Goal: Task Accomplishment & Management: Manage account settings

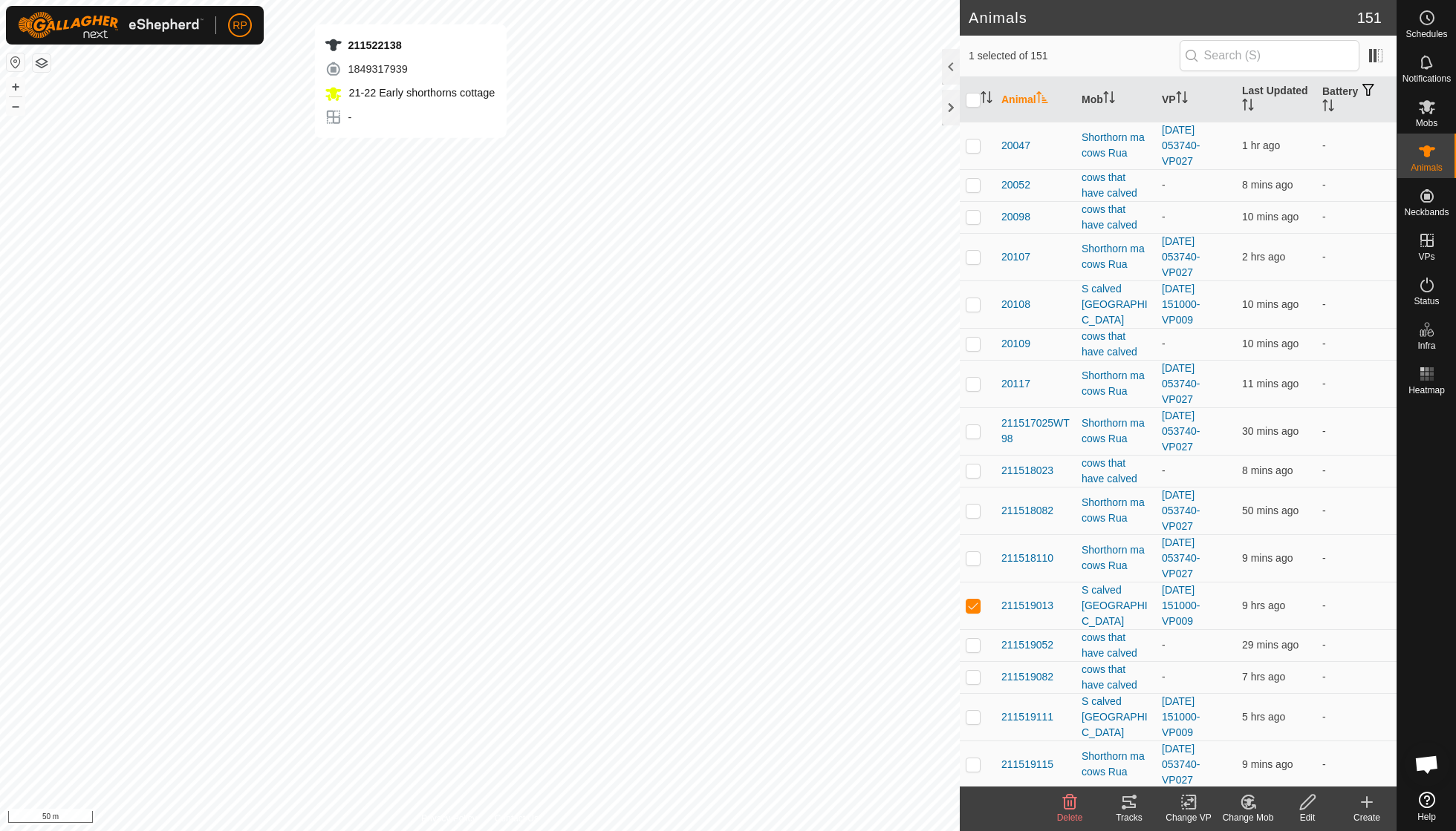
checkbox input "false"
click at [1240, 804] on icon at bounding box center [1248, 802] width 18 height 17
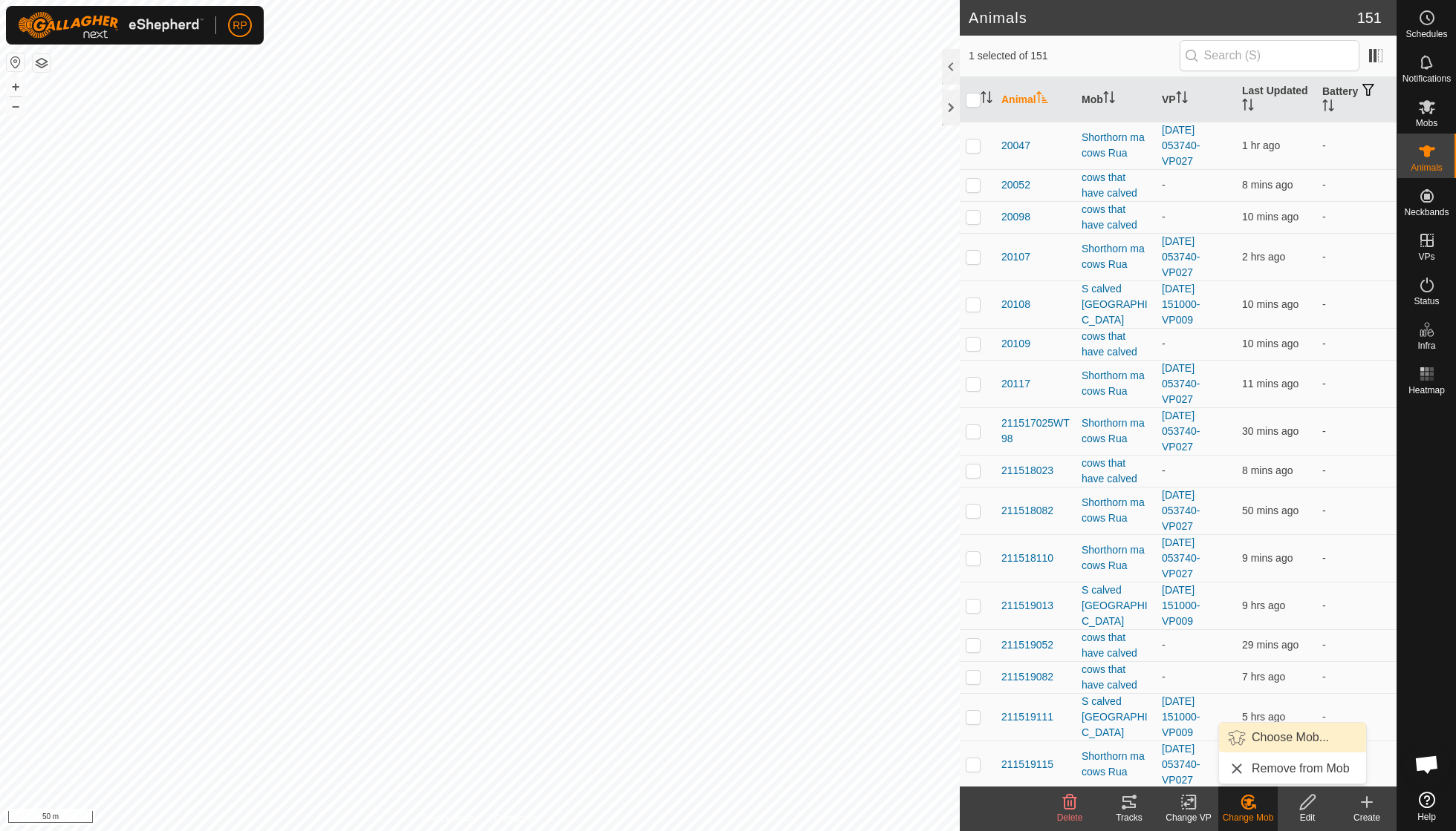
click at [1258, 737] on link "Choose Mob..." at bounding box center [1292, 738] width 147 height 29
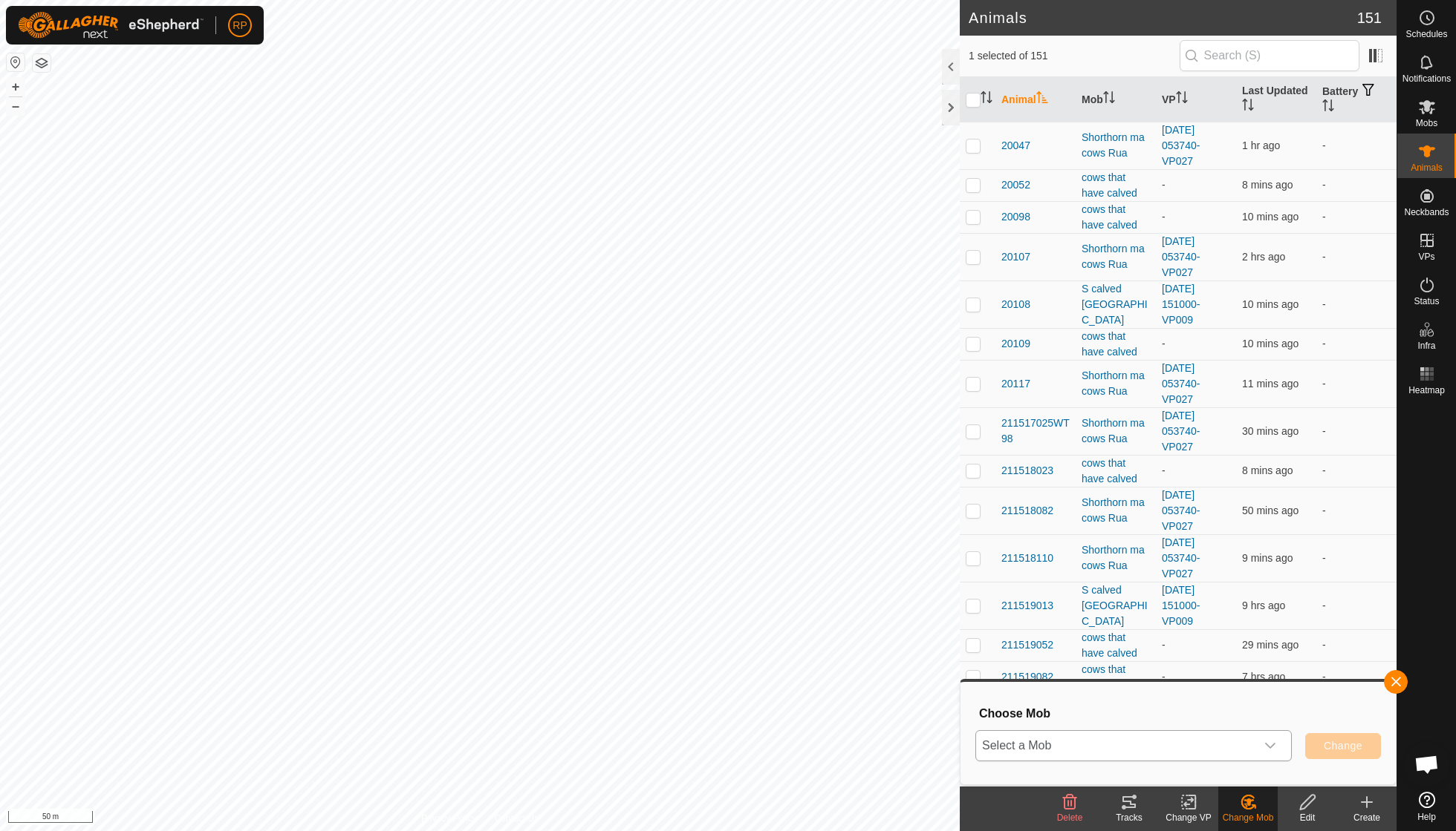
click at [1273, 748] on icon "dropdown trigger" at bounding box center [1269, 746] width 12 height 12
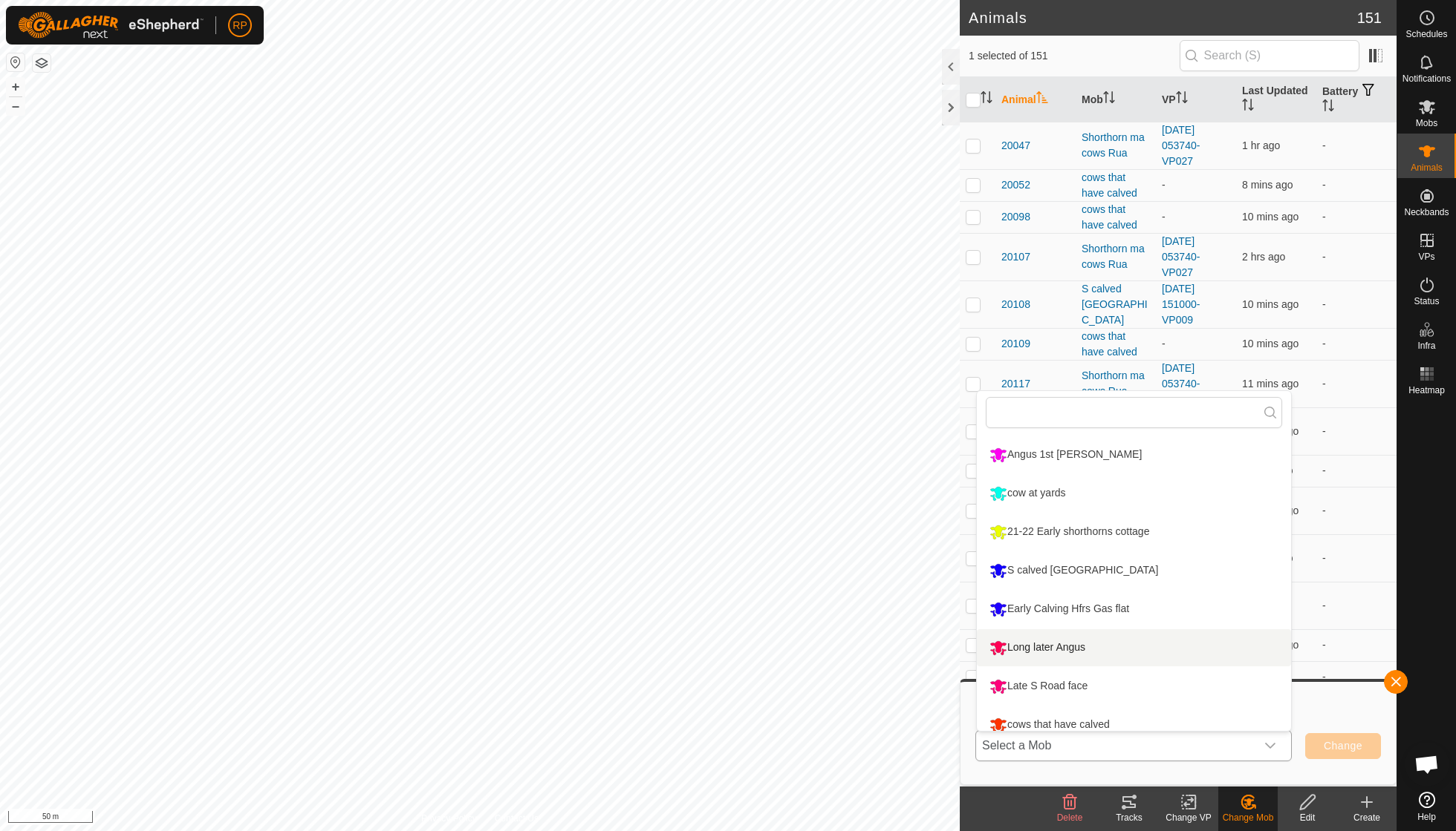
scroll to position [203, 0]
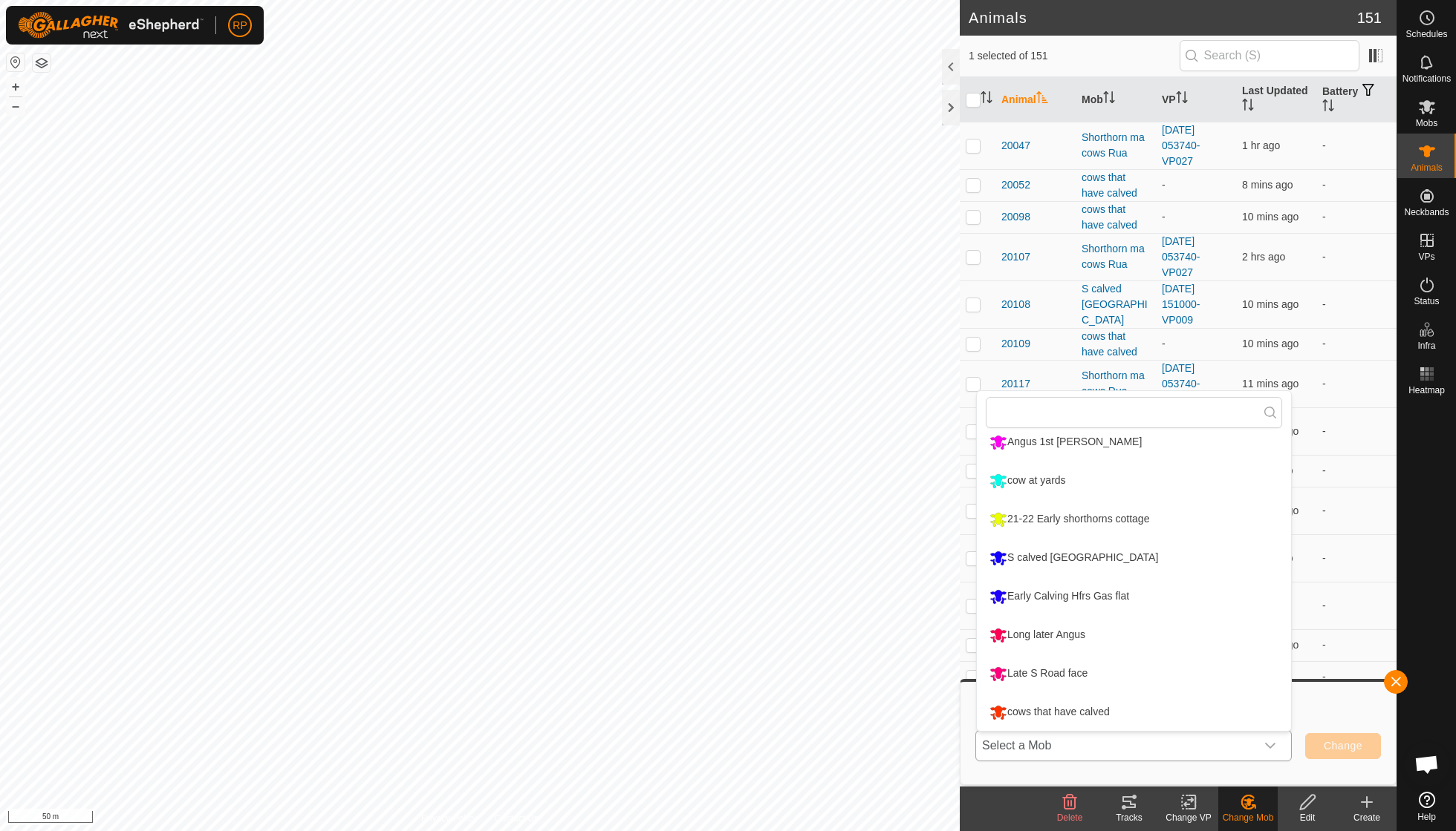
click at [1087, 708] on li "cows that have calved" at bounding box center [1133, 712] width 314 height 38
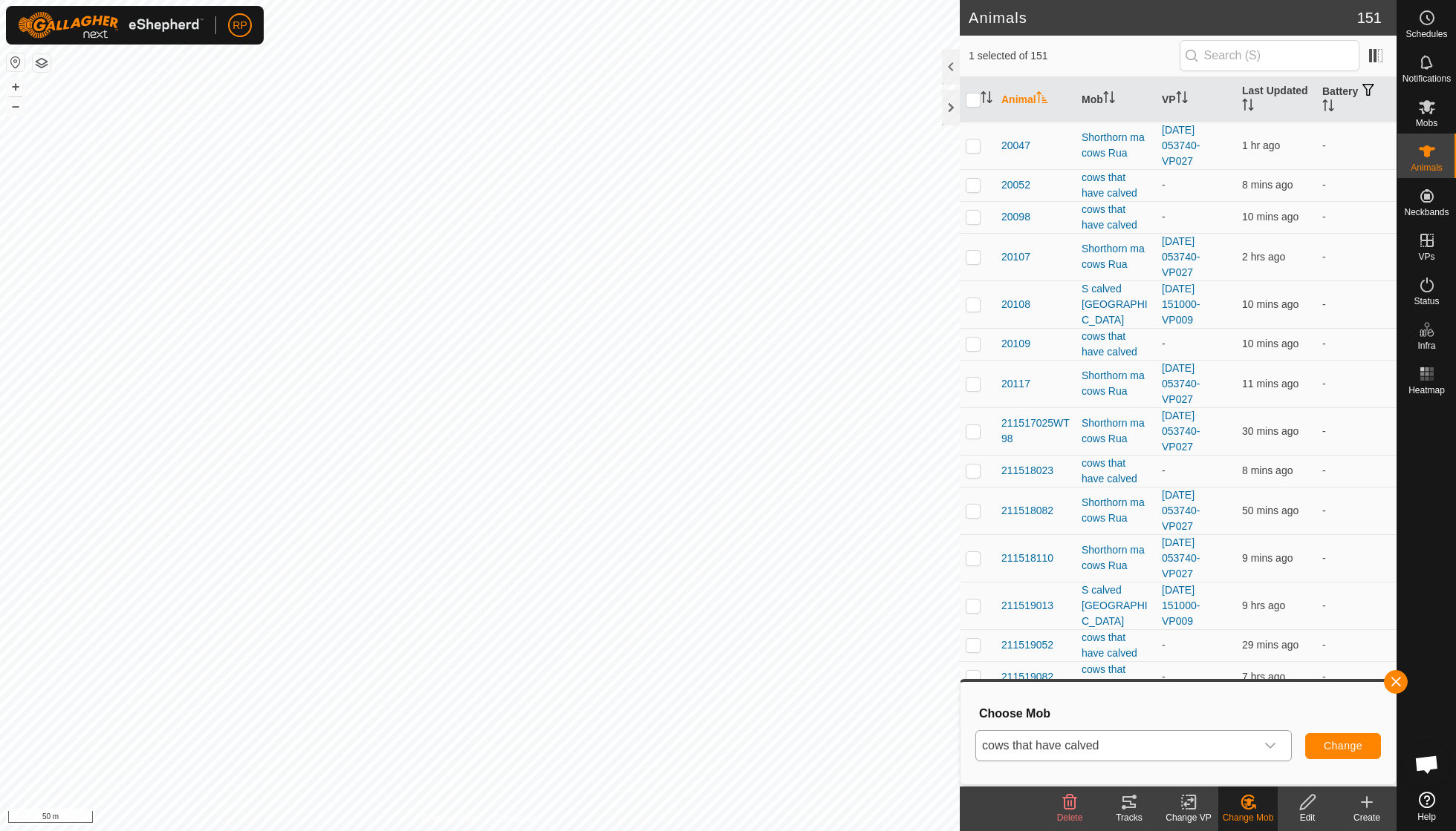
click at [1334, 743] on span "Change" at bounding box center [1342, 746] width 38 height 12
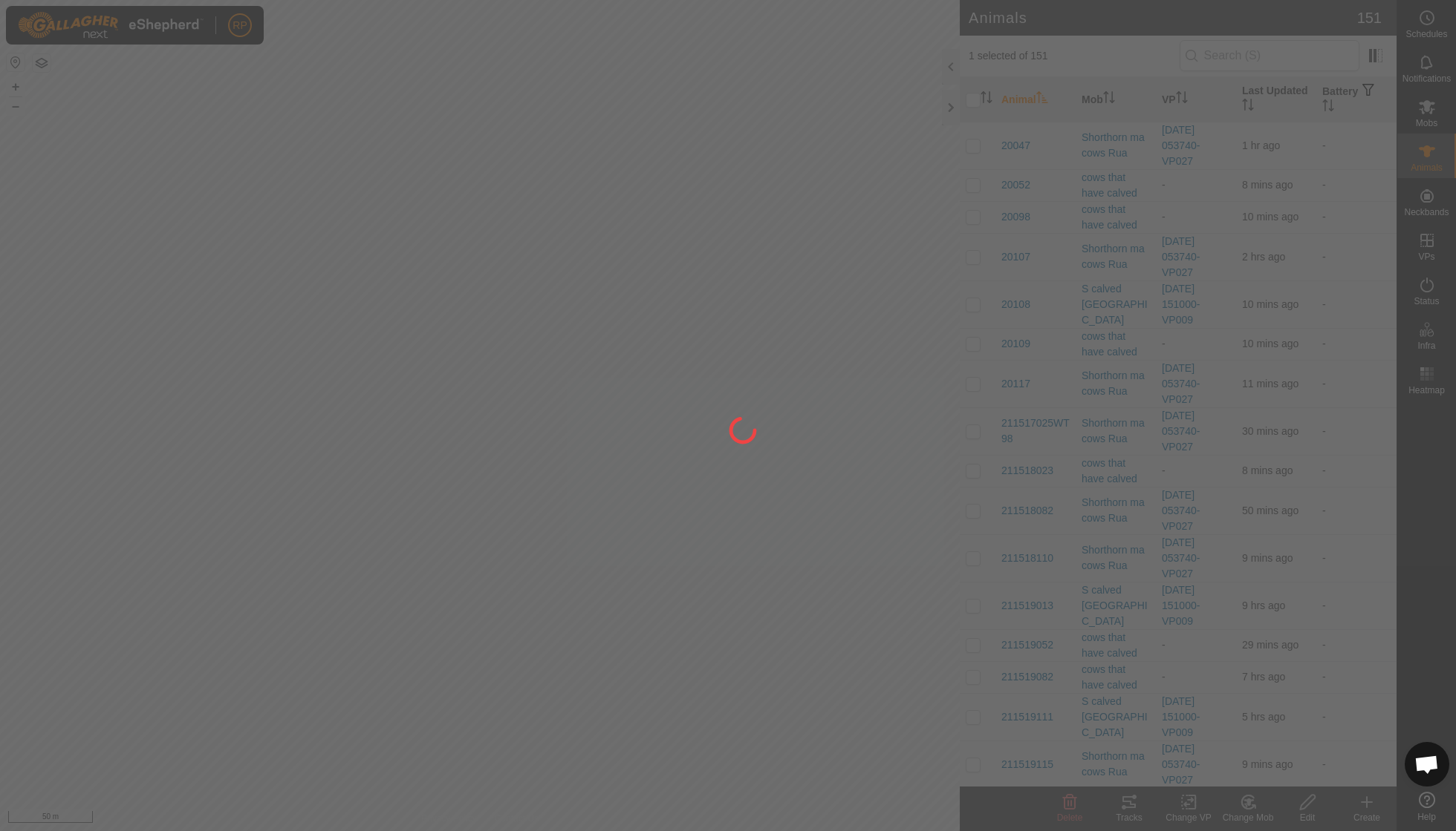
checkbox input "false"
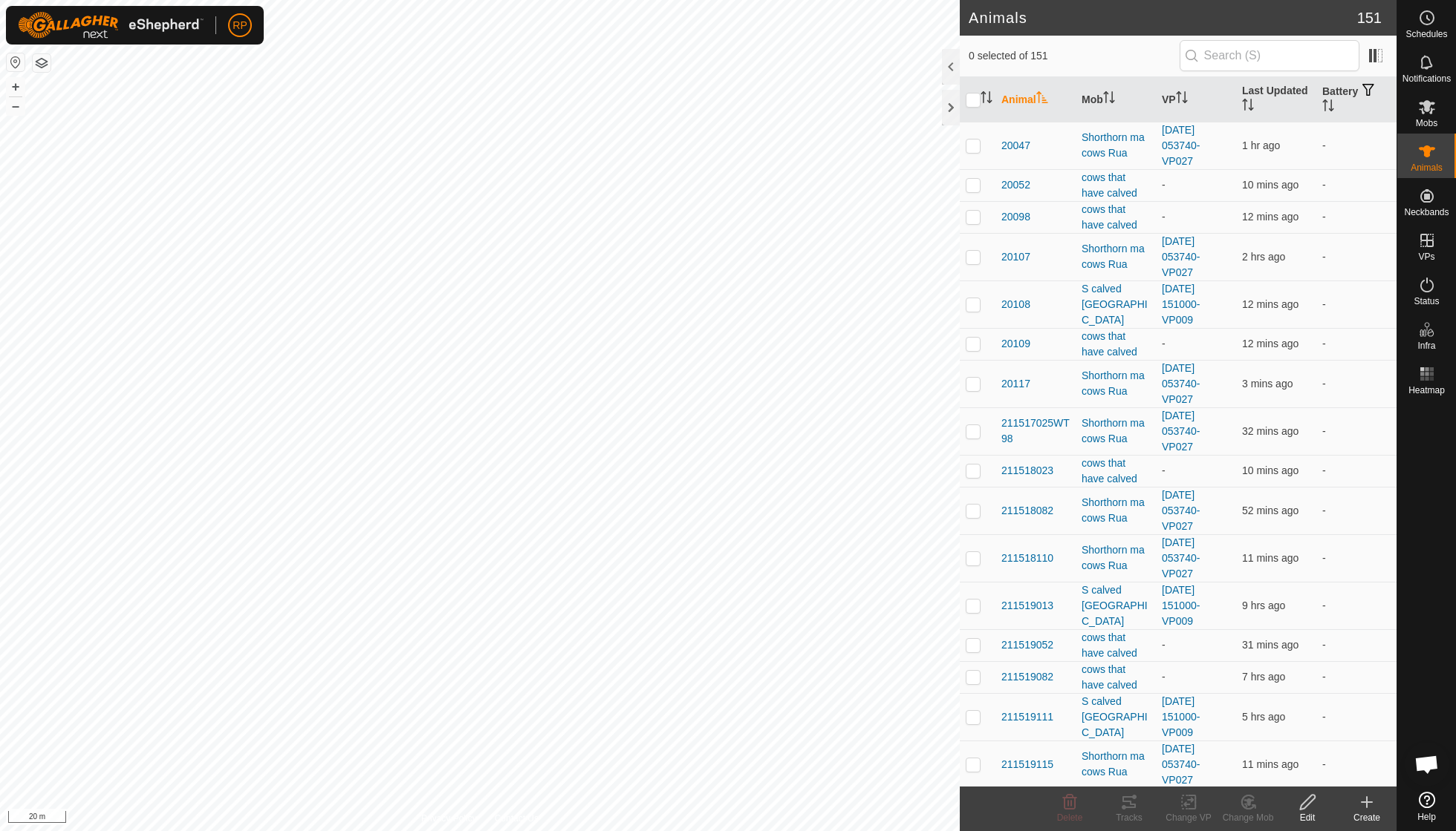
checkbox input "false"
click at [1271, 86] on th "Last Updated" at bounding box center [1276, 99] width 81 height 45
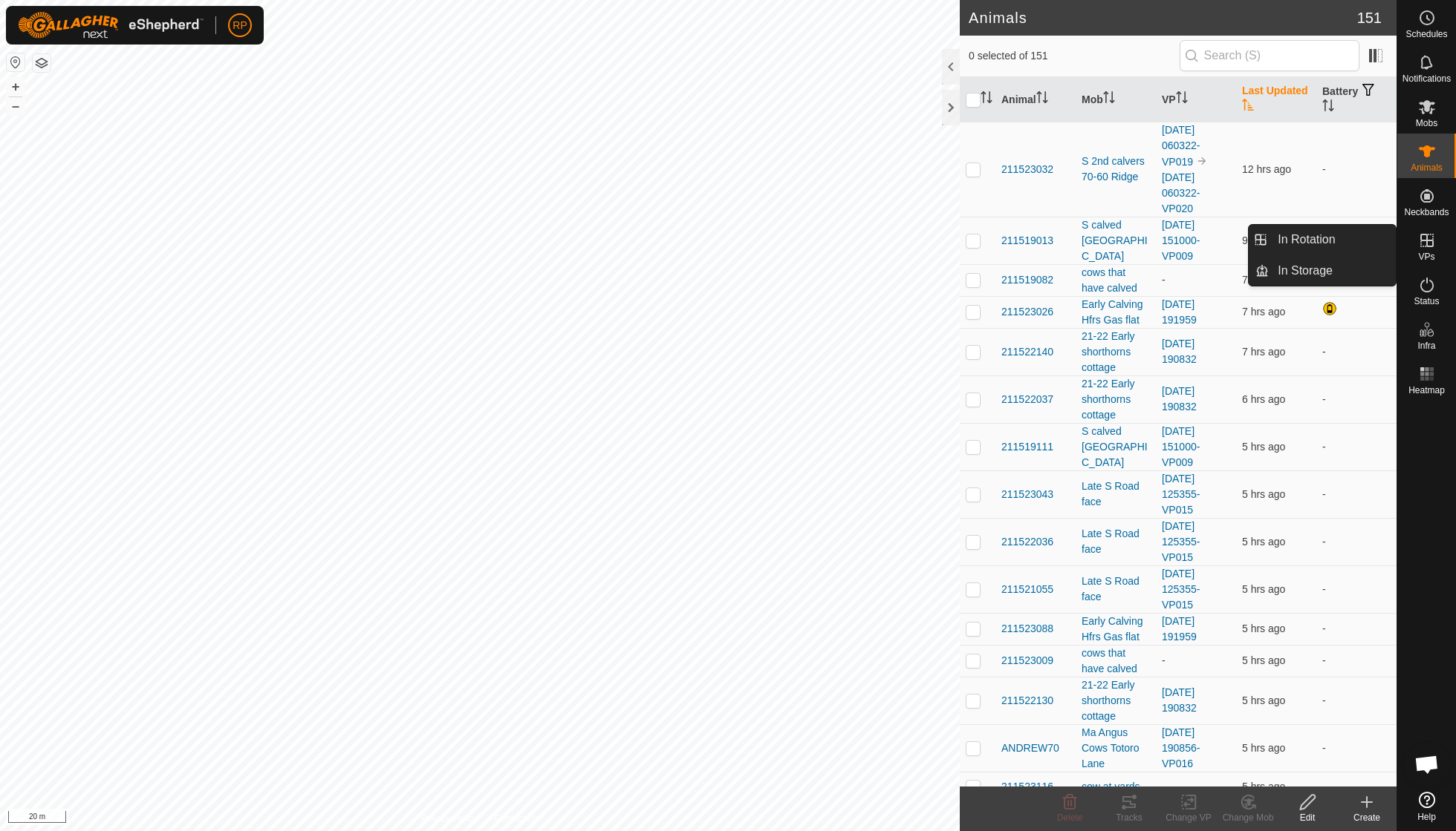
click at [1424, 238] on icon at bounding box center [1426, 240] width 17 height 17
click at [1338, 232] on link "In Rotation" at bounding box center [1331, 240] width 127 height 29
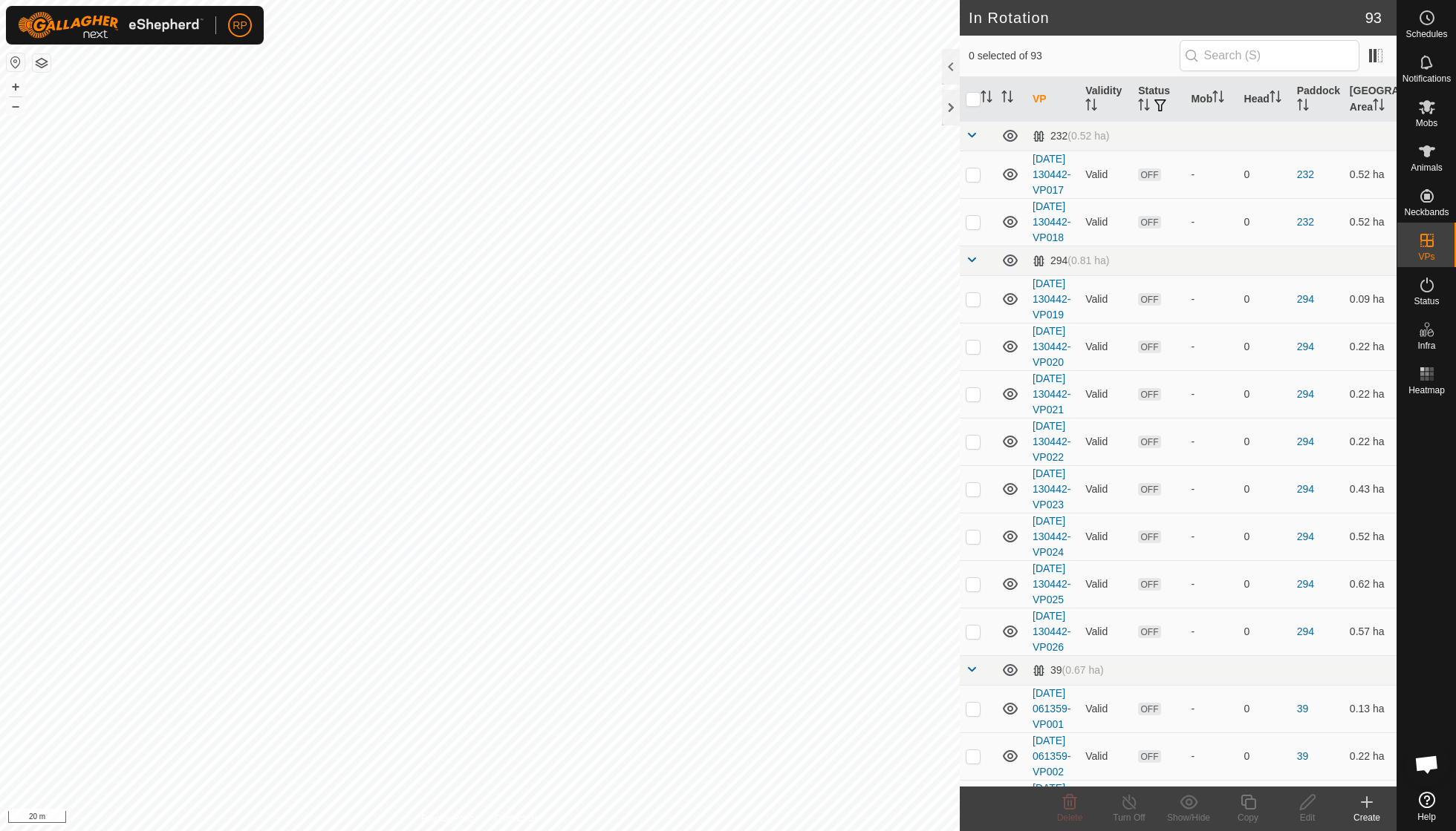
click at [1368, 799] on icon at bounding box center [1365, 802] width 17 height 17
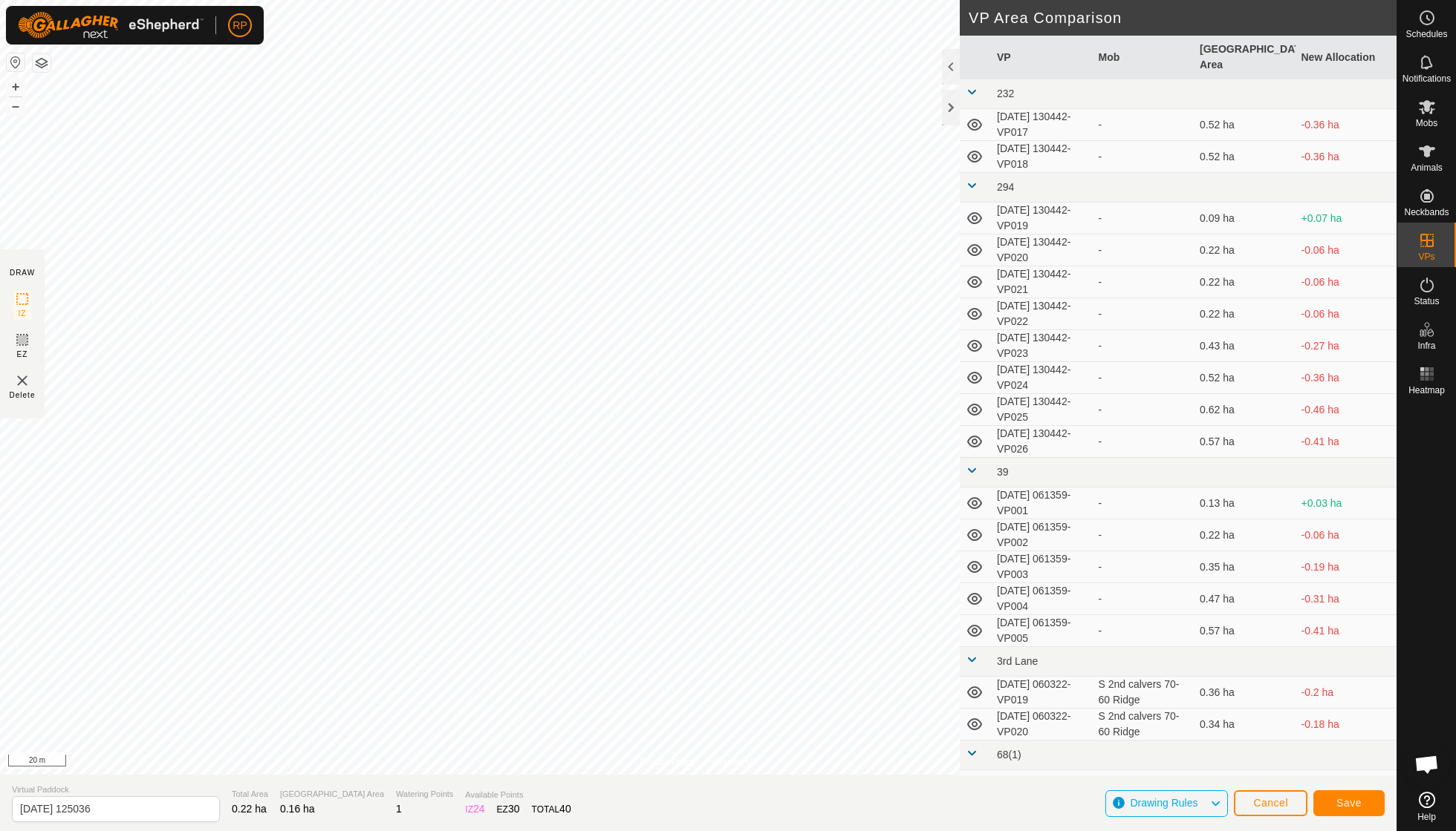
click at [1349, 811] on button "Save" at bounding box center [1349, 804] width 71 height 26
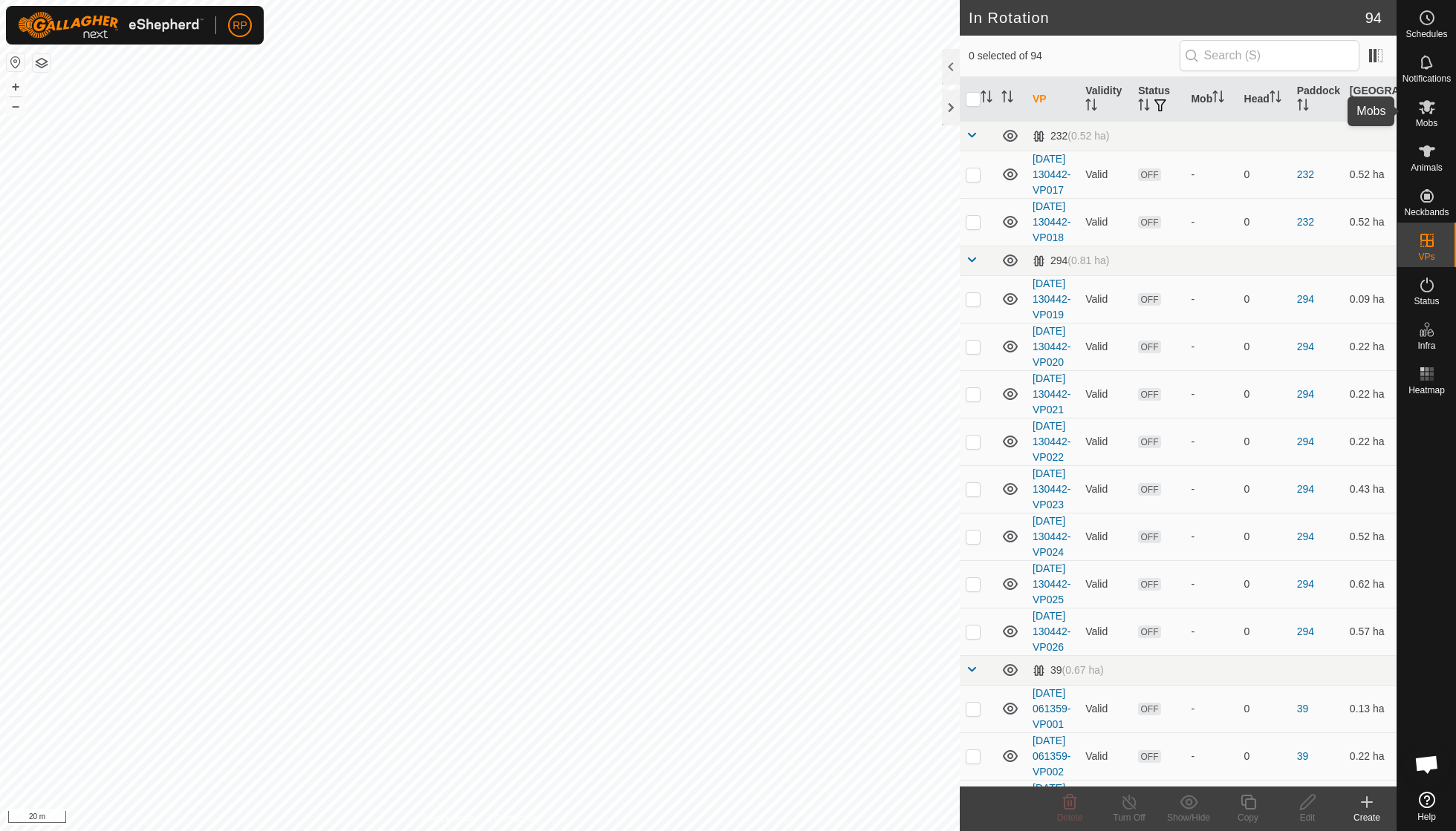
click at [1424, 123] on span "Mobs" at bounding box center [1427, 124] width 22 height 9
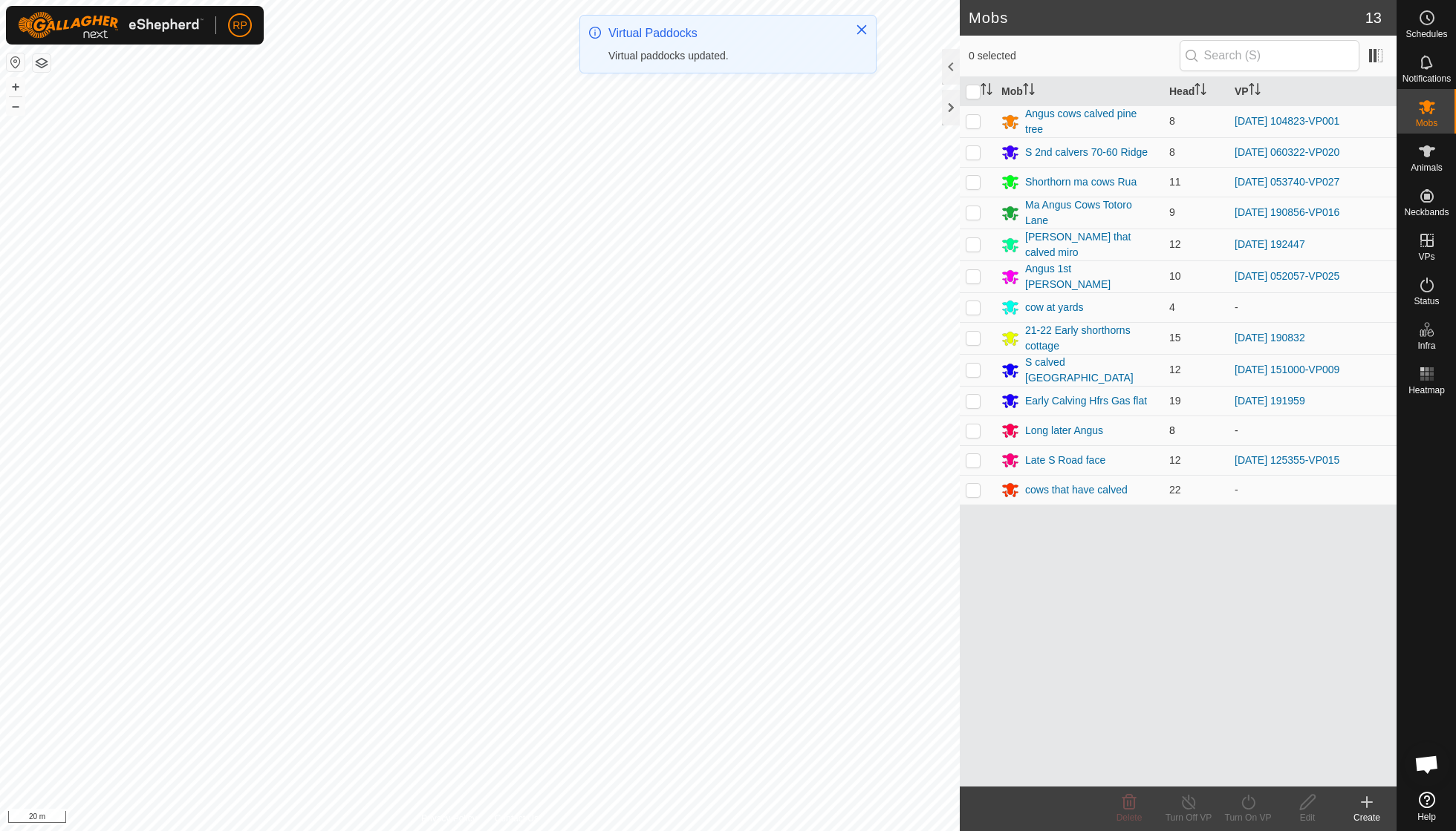
click at [975, 425] on p-checkbox at bounding box center [972, 430] width 15 height 12
checkbox input "true"
click at [1246, 800] on icon at bounding box center [1248, 802] width 18 height 17
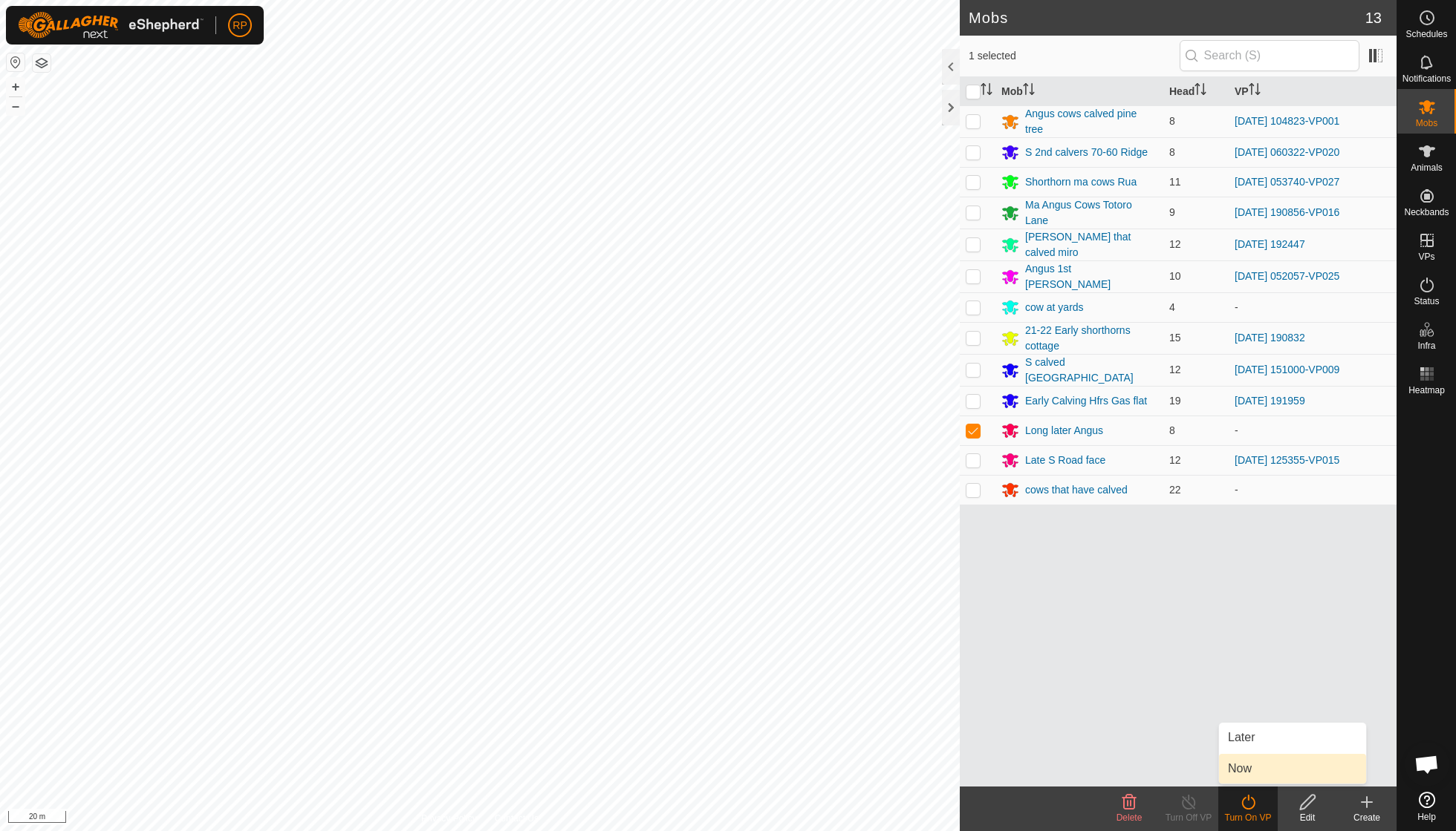
click at [1244, 772] on link "Now" at bounding box center [1292, 769] width 147 height 29
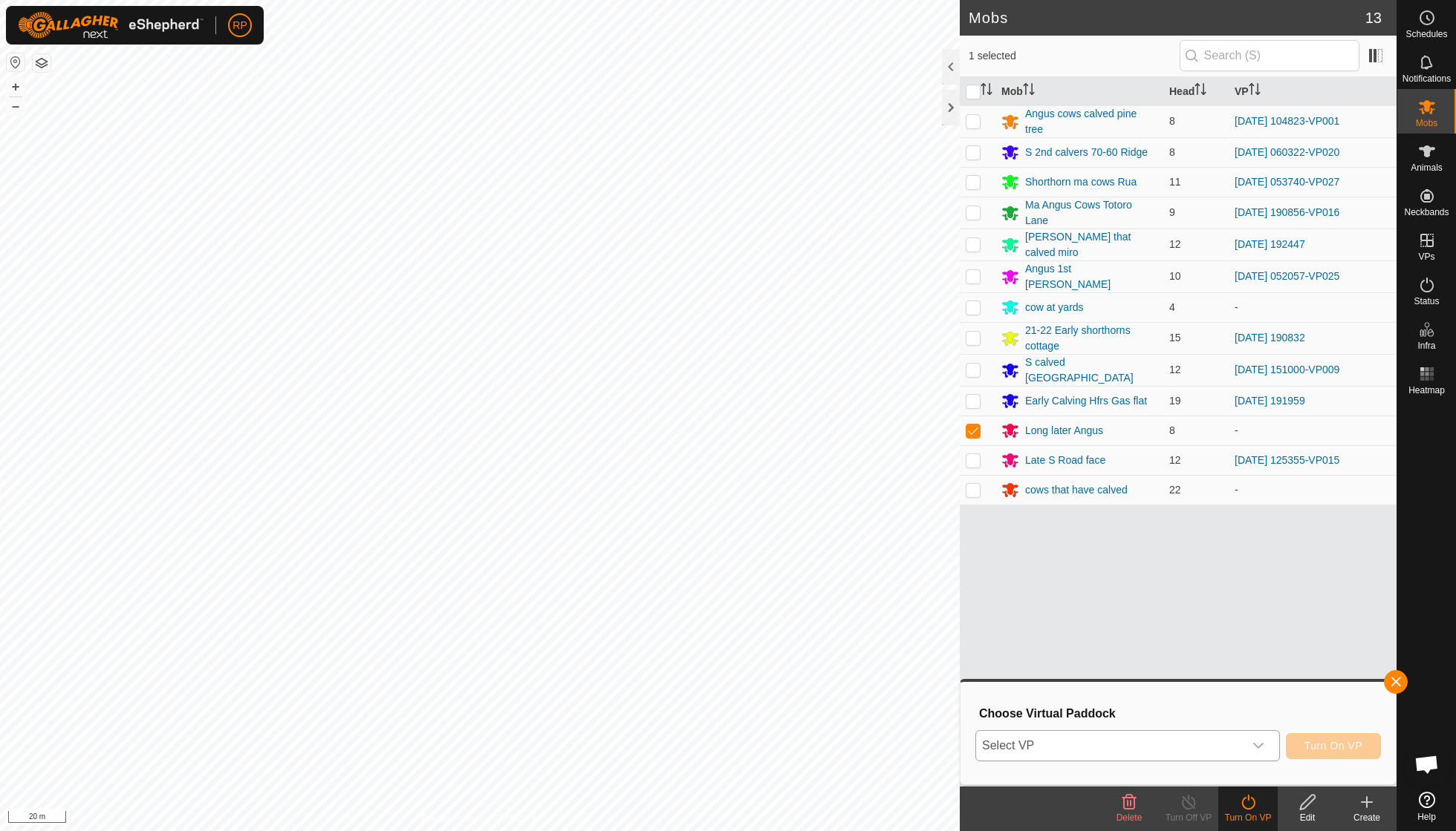
click at [1256, 746] on icon "dropdown trigger" at bounding box center [1257, 746] width 12 height 12
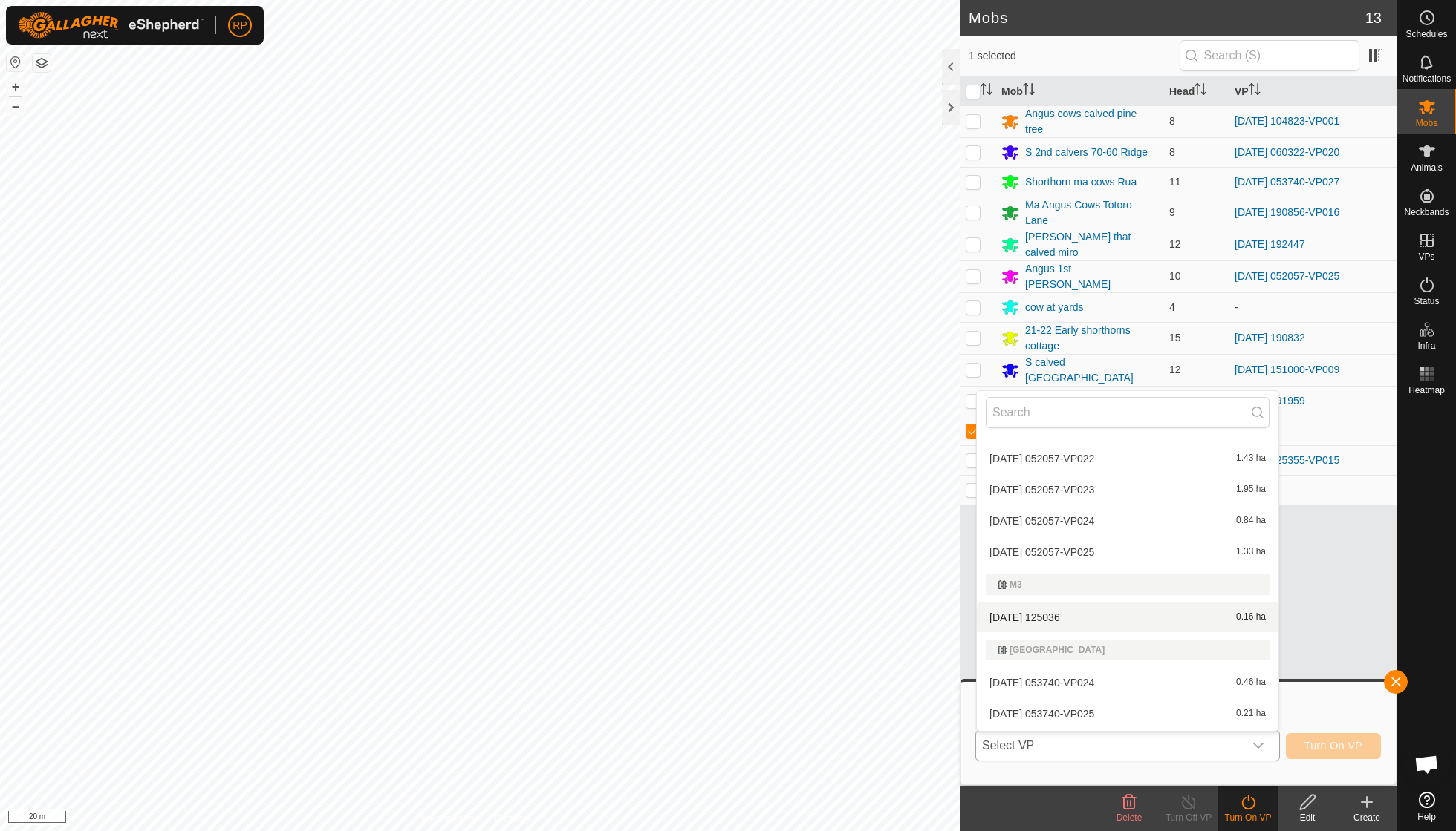
scroll to position [1678, 0]
click at [1076, 603] on li "[DATE] 125036 0.16 ha" at bounding box center [1126, 618] width 301 height 29
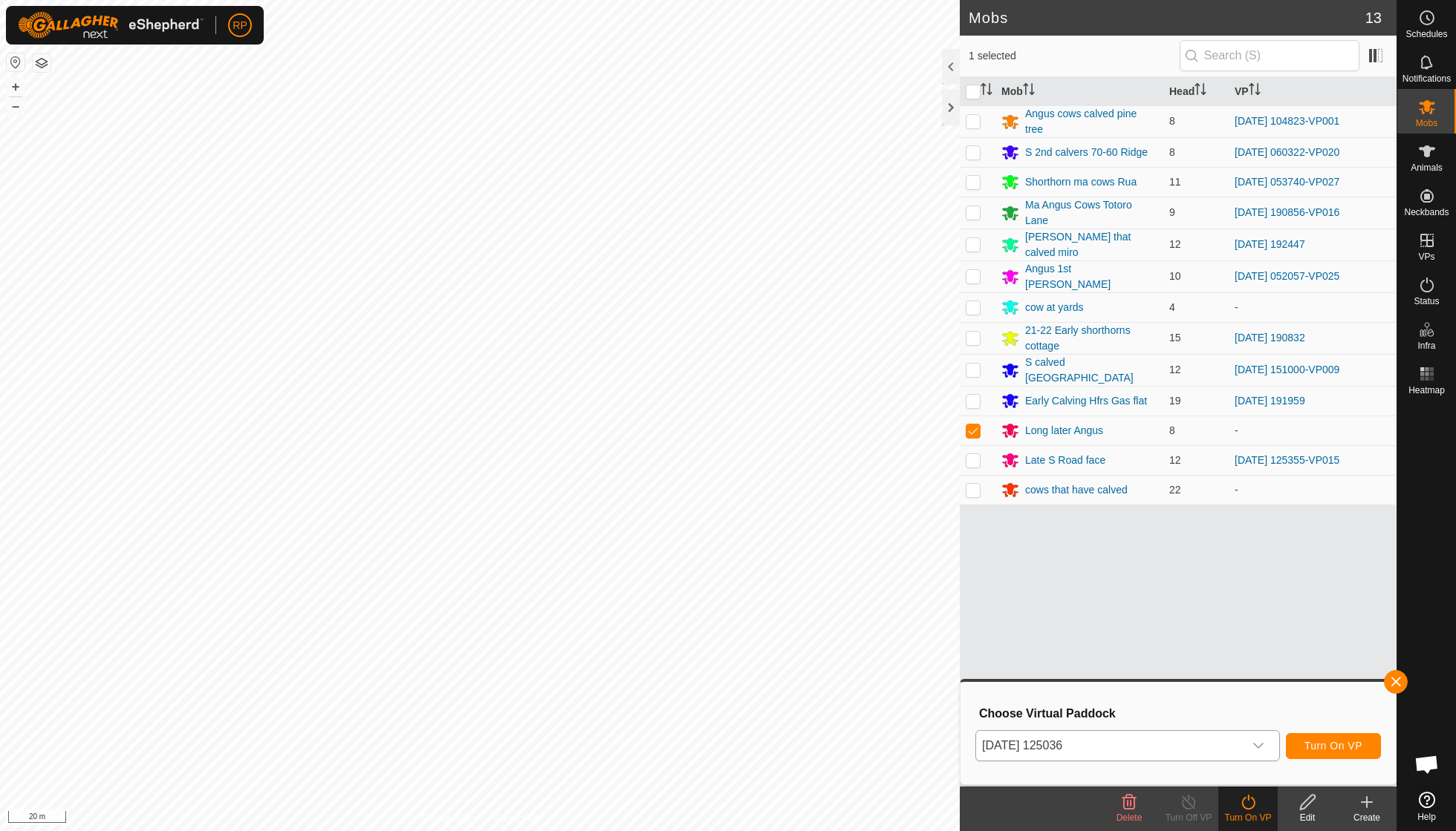
click at [1325, 751] on span "Turn On VP" at bounding box center [1332, 746] width 58 height 12
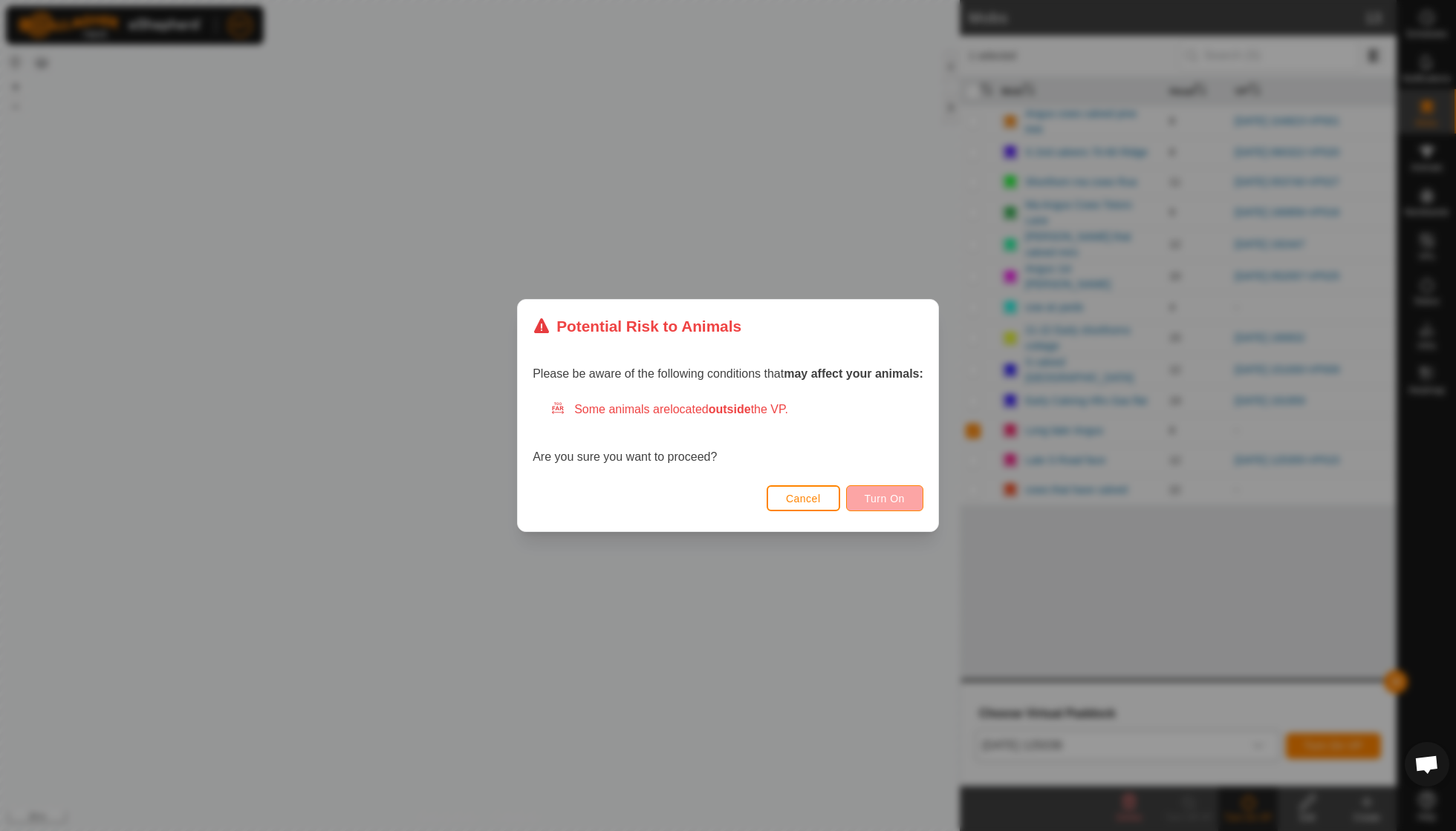
click at [892, 502] on span "Turn On" at bounding box center [885, 498] width 40 height 12
